Goal: Complete application form

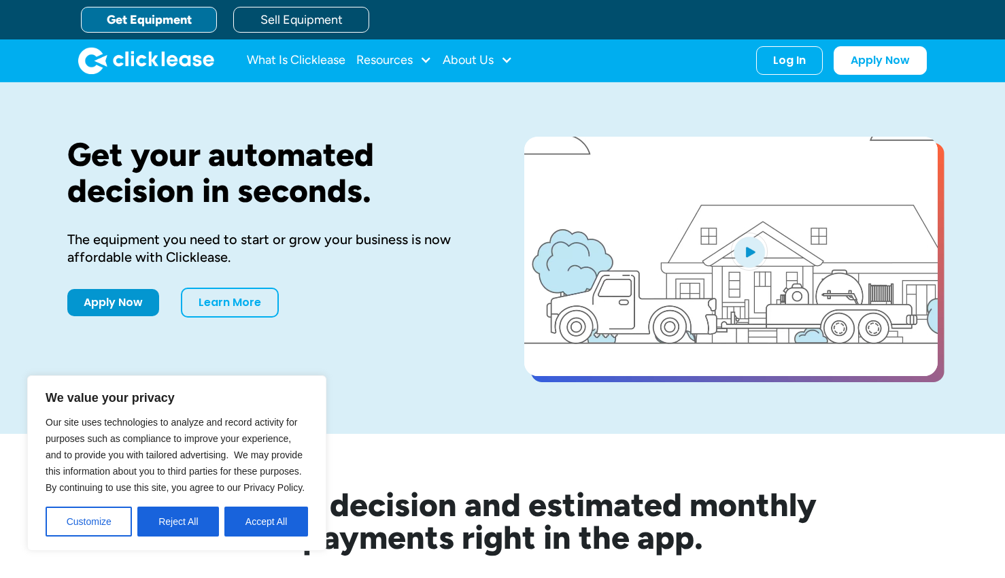
scroll to position [86, 0]
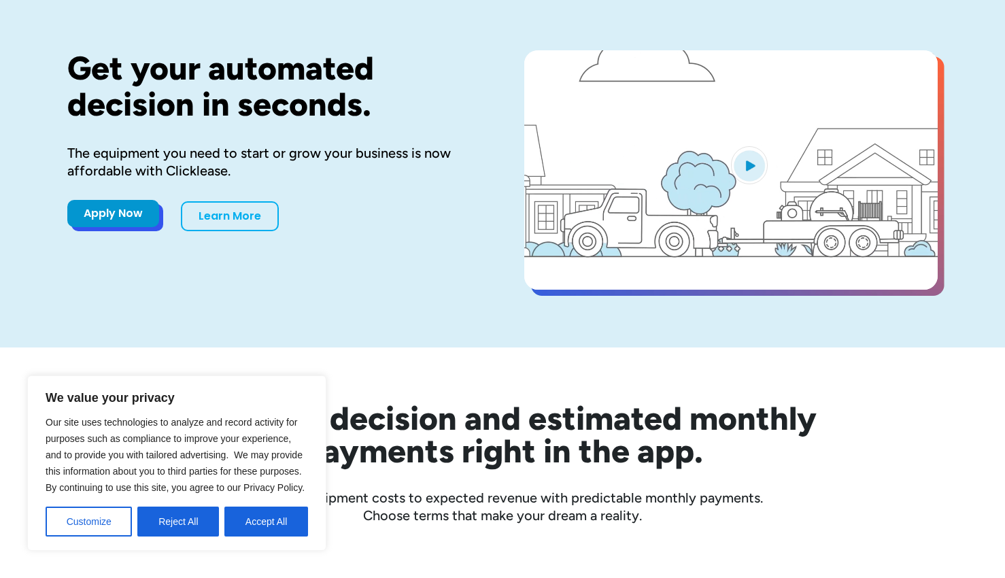
click at [122, 219] on link "Apply Now" at bounding box center [113, 213] width 92 height 27
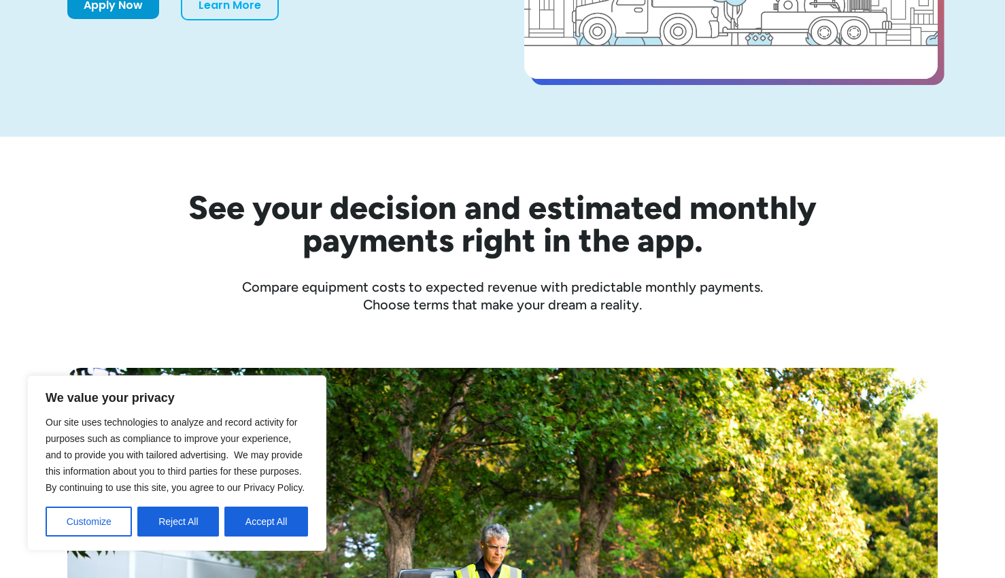
scroll to position [78, 0]
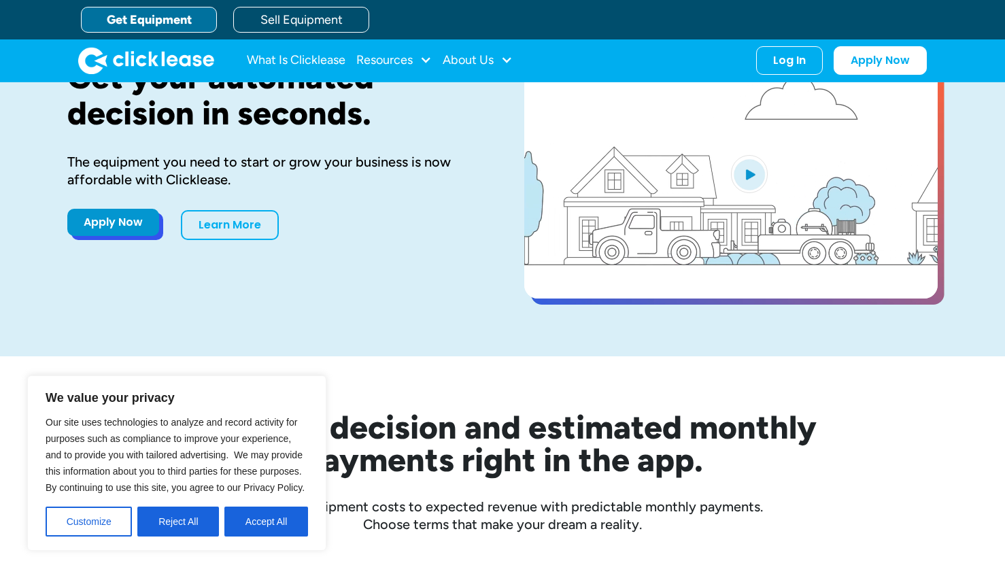
click at [108, 228] on link "Apply Now" at bounding box center [113, 222] width 92 height 27
